Goal: Task Accomplishment & Management: Use online tool/utility

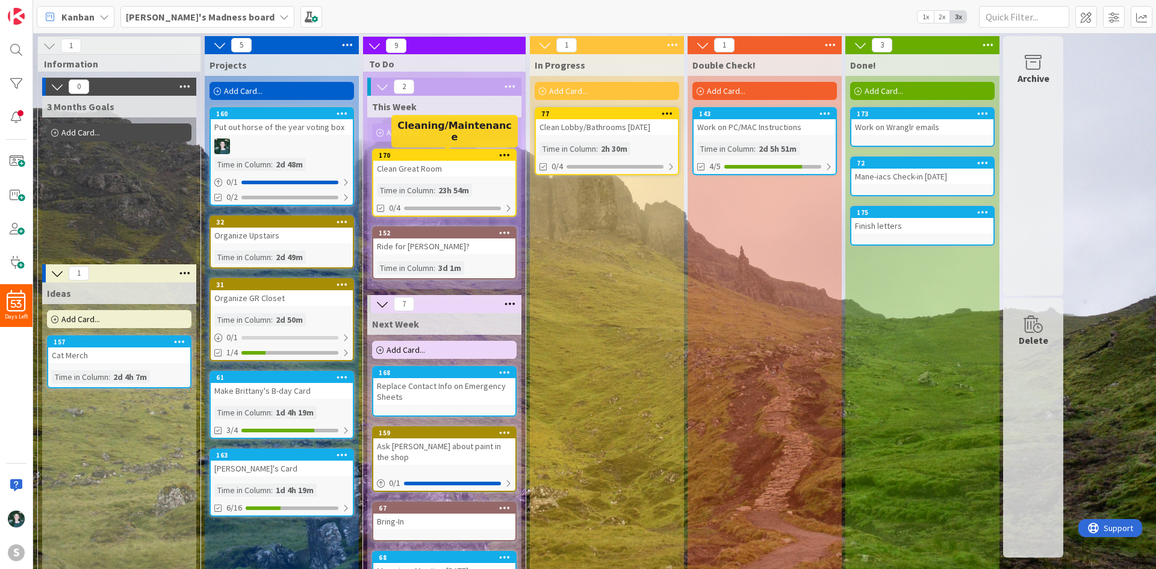
click at [440, 156] on div "170" at bounding box center [447, 155] width 137 height 8
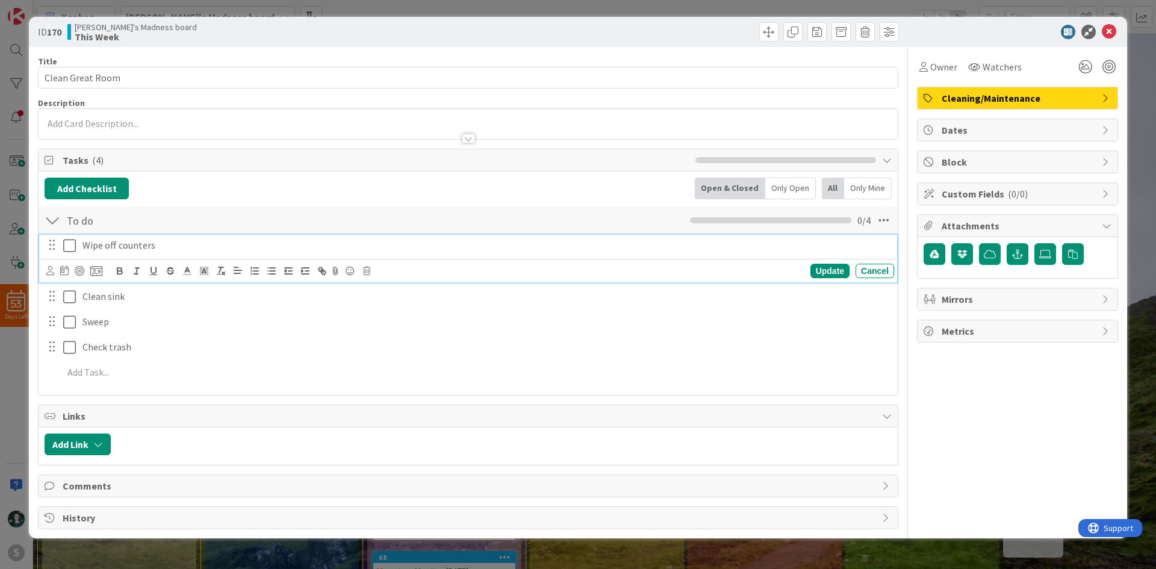
click at [67, 253] on button at bounding box center [70, 245] width 14 height 19
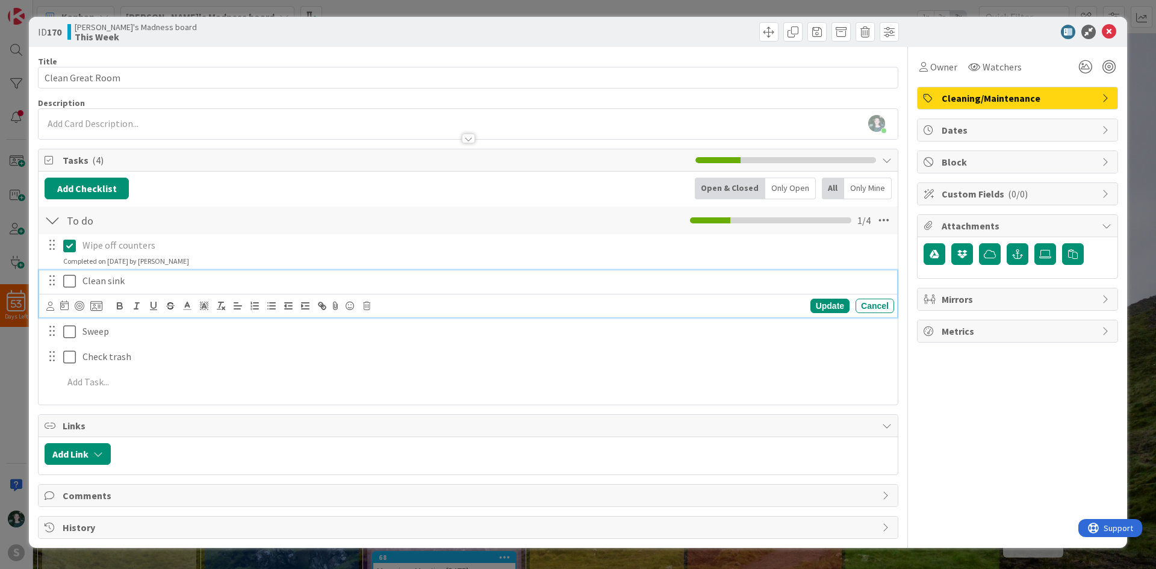
click at [69, 284] on icon at bounding box center [69, 281] width 13 height 14
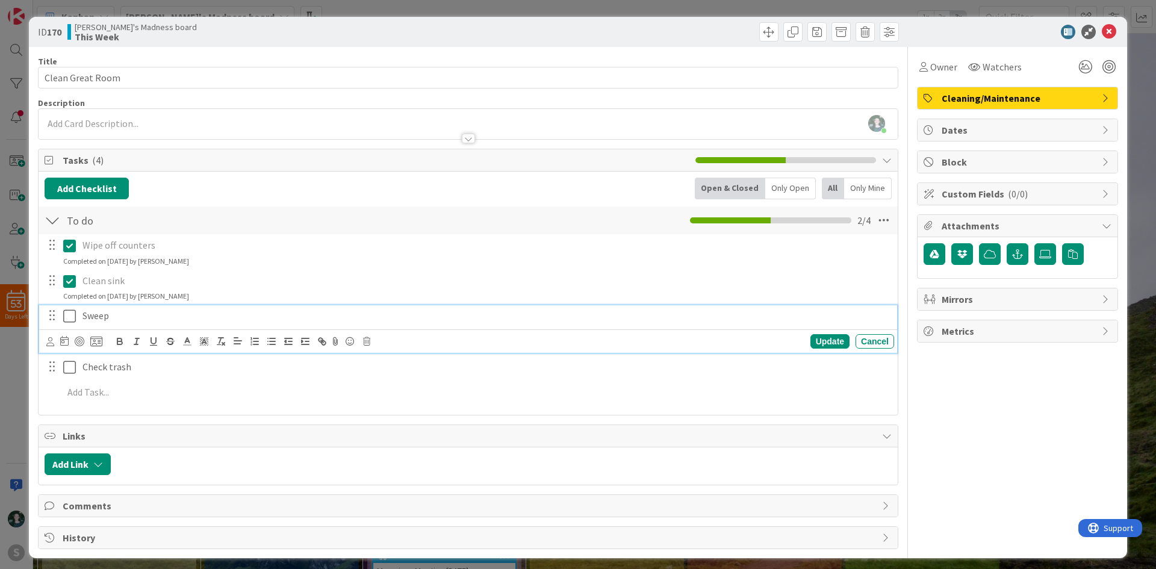
click at [65, 319] on icon at bounding box center [69, 316] width 13 height 14
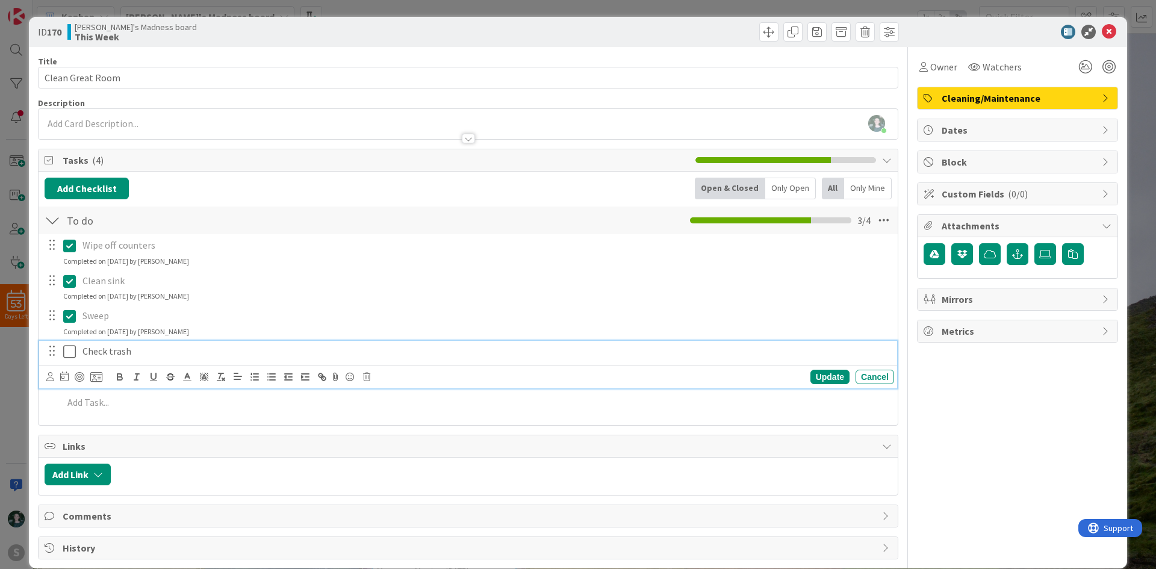
click at [69, 355] on icon at bounding box center [69, 352] width 13 height 14
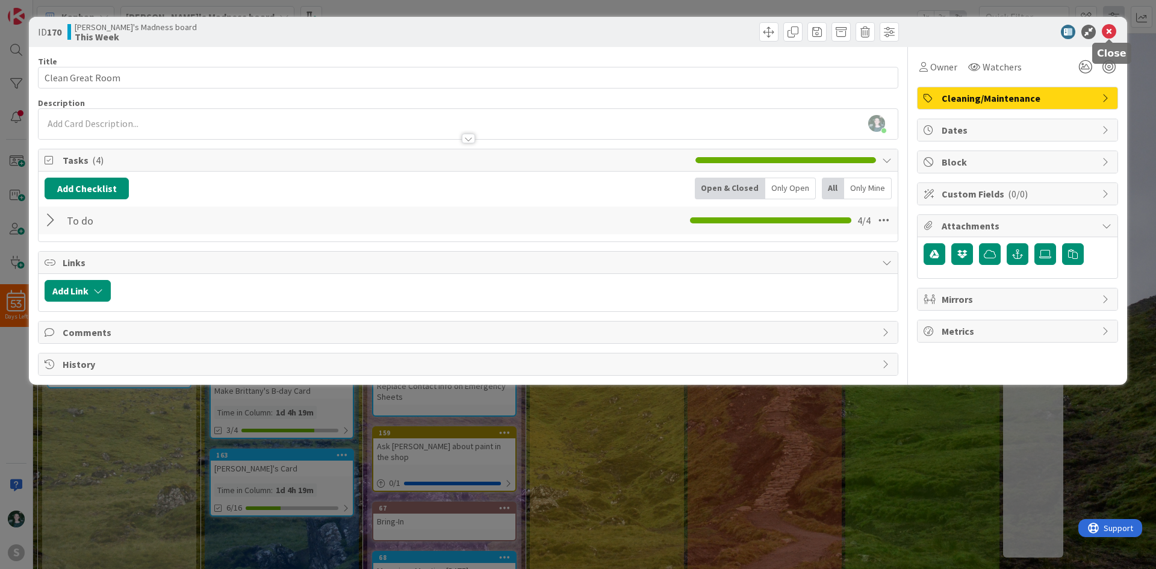
click at [1108, 26] on icon at bounding box center [1109, 32] width 14 height 14
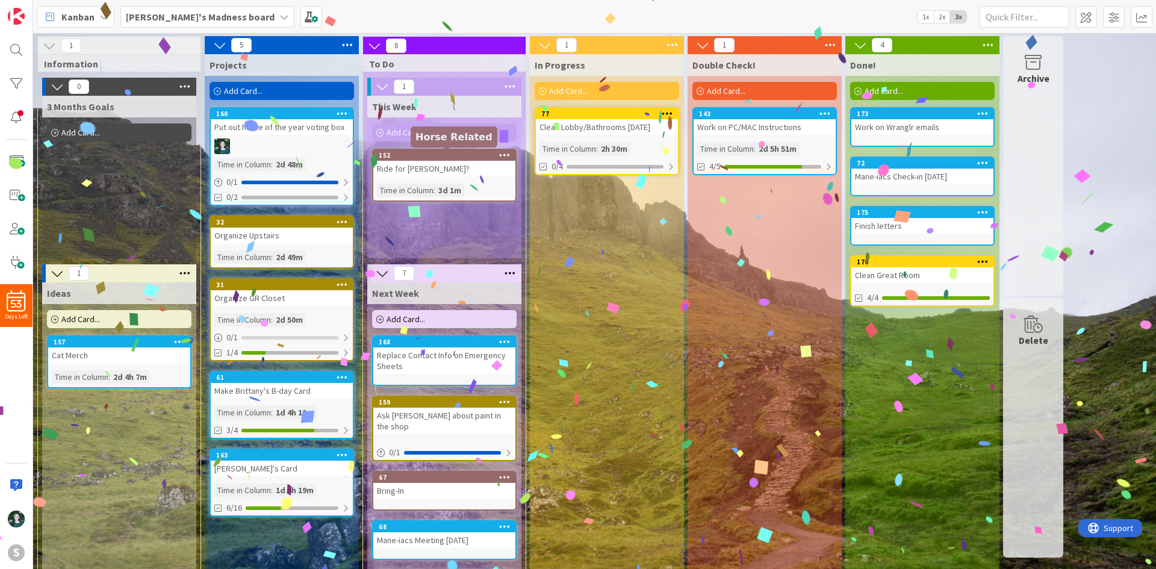
click at [594, 116] on div "77" at bounding box center [609, 114] width 137 height 8
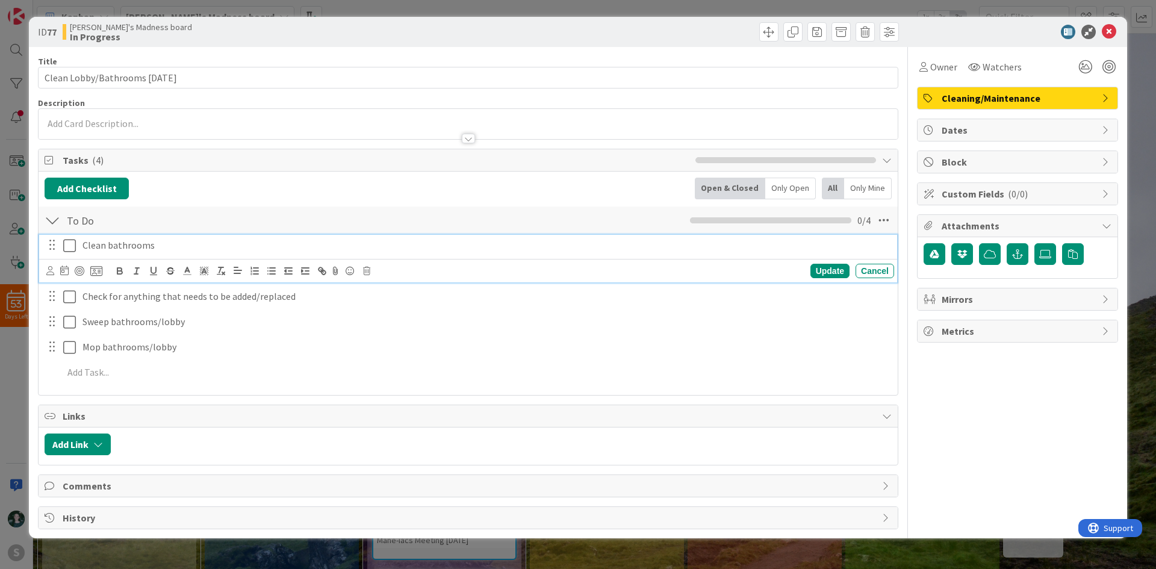
click at [69, 243] on icon at bounding box center [69, 246] width 13 height 14
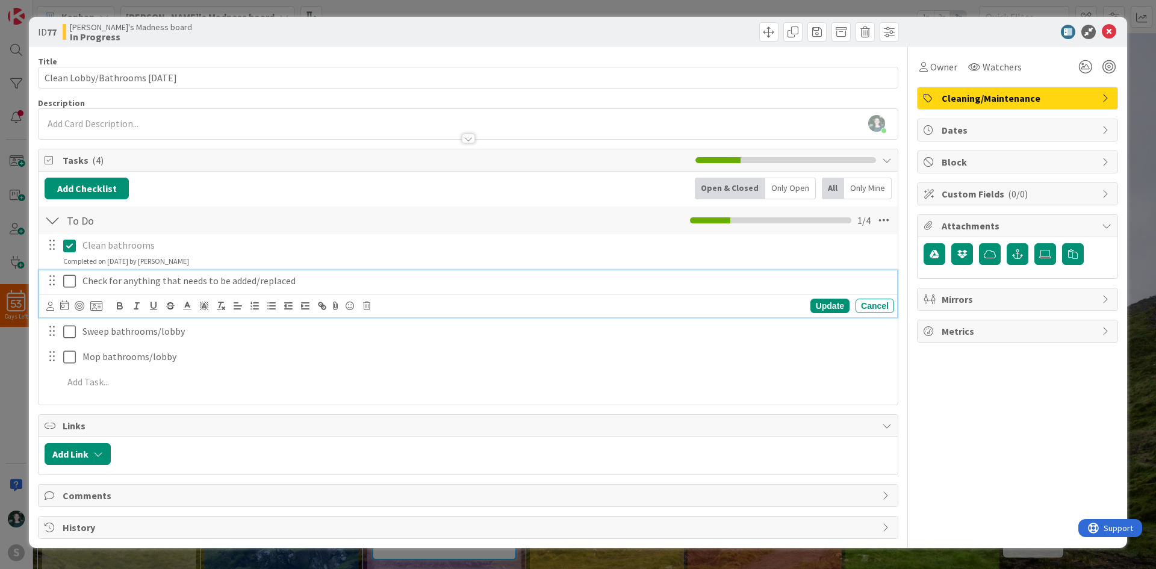
click at [70, 278] on icon at bounding box center [69, 281] width 13 height 14
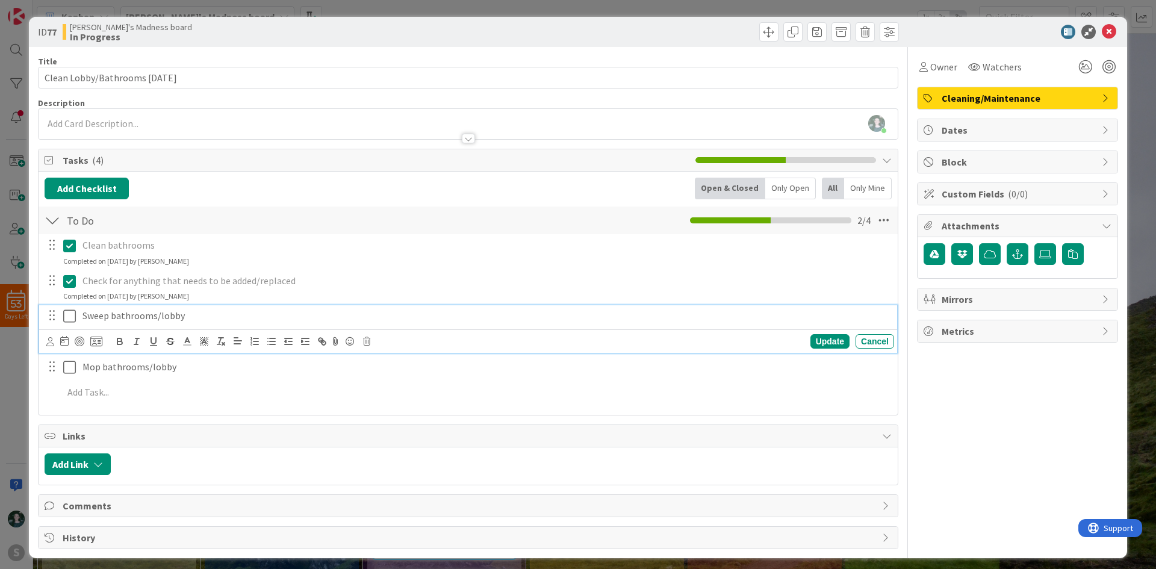
click at [70, 313] on icon at bounding box center [69, 316] width 13 height 14
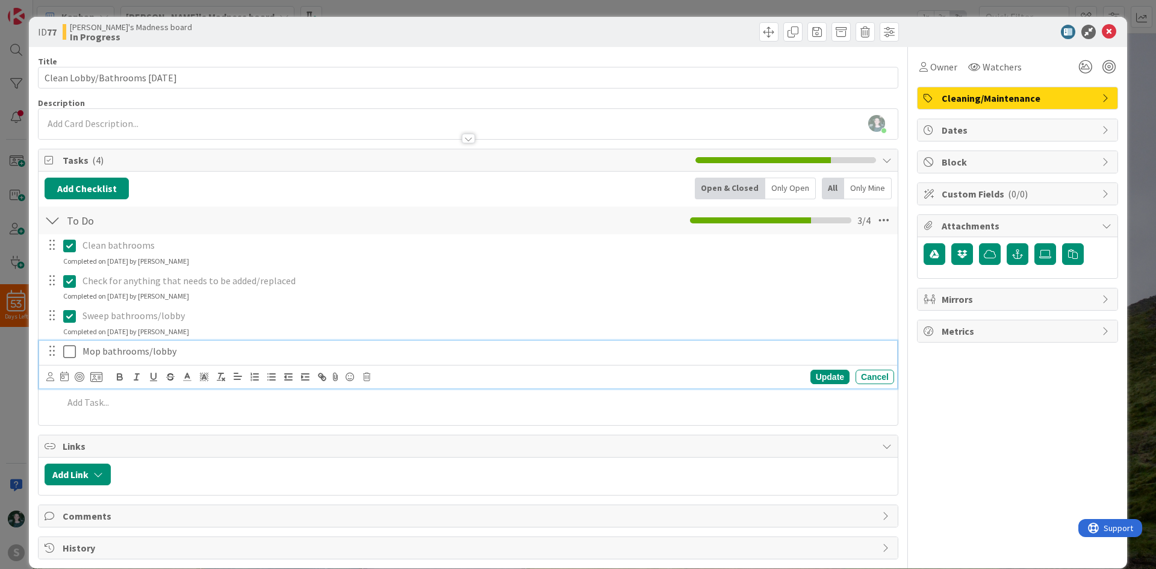
click at [68, 355] on icon at bounding box center [69, 352] width 13 height 14
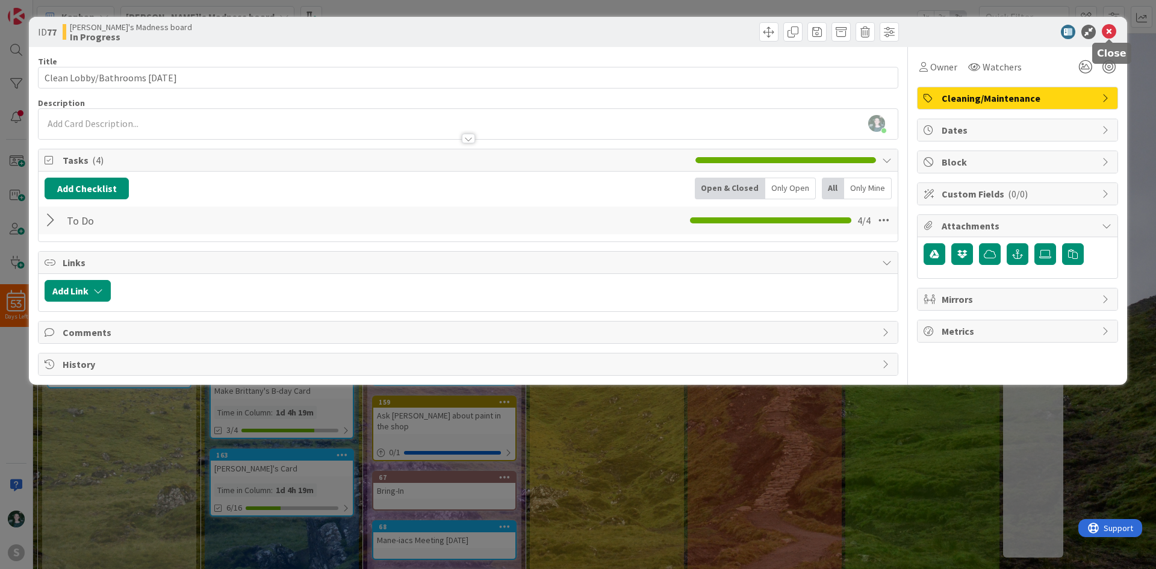
click at [1111, 31] on icon at bounding box center [1109, 32] width 14 height 14
